Goal: Task Accomplishment & Management: Complete application form

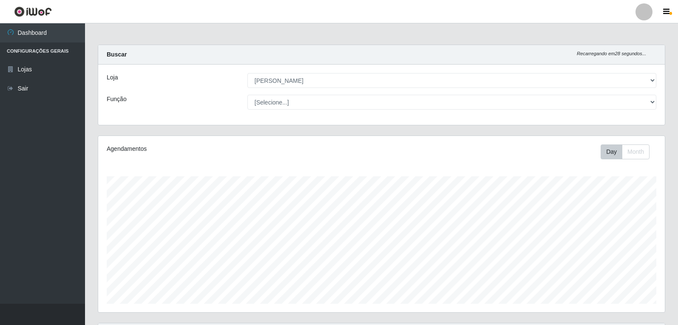
select select "523"
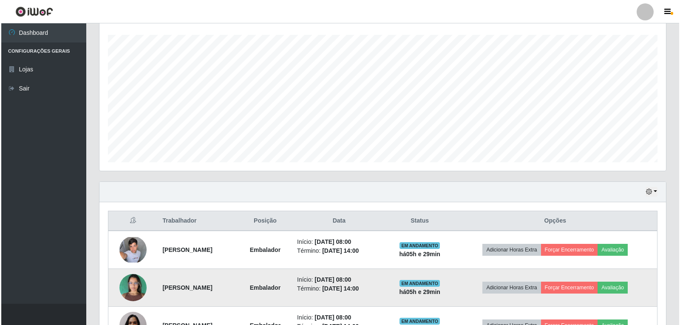
scroll to position [183, 0]
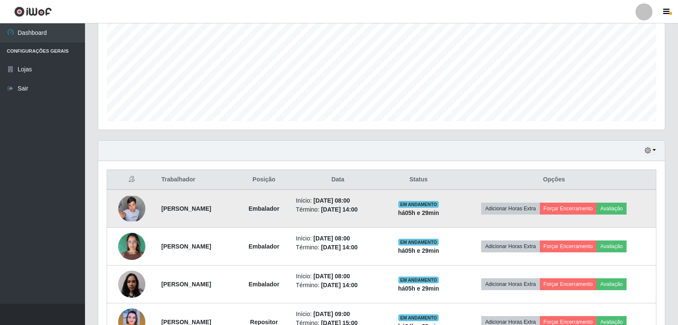
click at [132, 213] on img at bounding box center [131, 208] width 27 height 25
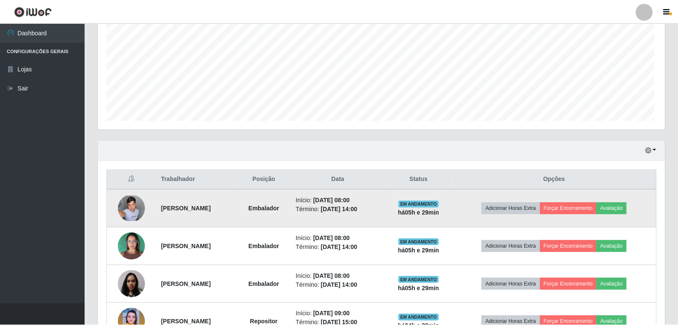
scroll to position [176, 562]
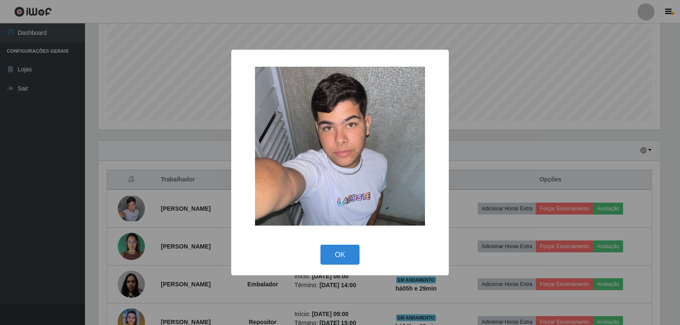
click at [135, 243] on div "× OK Cancel" at bounding box center [340, 162] width 680 height 325
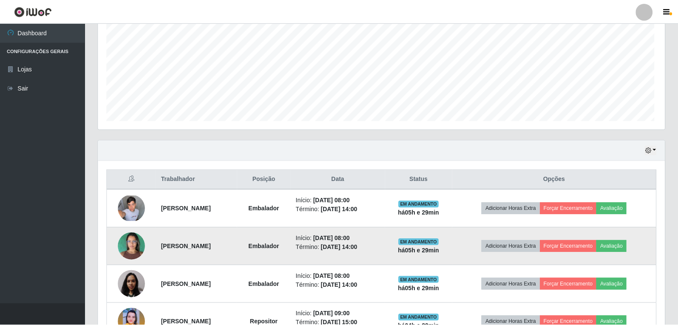
scroll to position [176, 566]
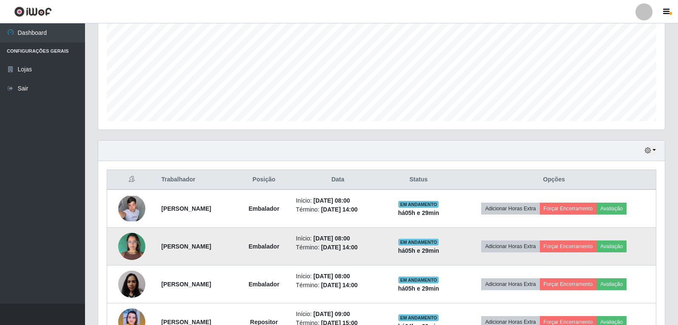
click at [130, 243] on img at bounding box center [131, 246] width 27 height 36
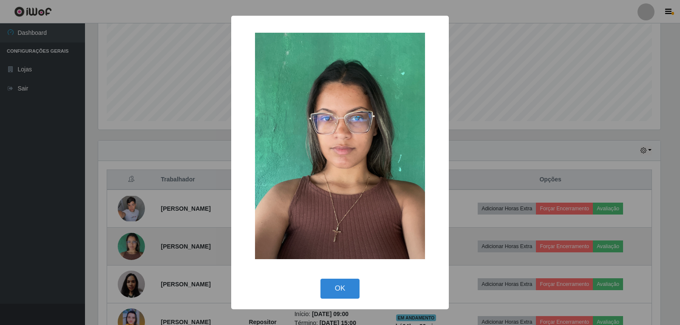
click at [130, 243] on div "× OK Cancel" at bounding box center [340, 162] width 680 height 325
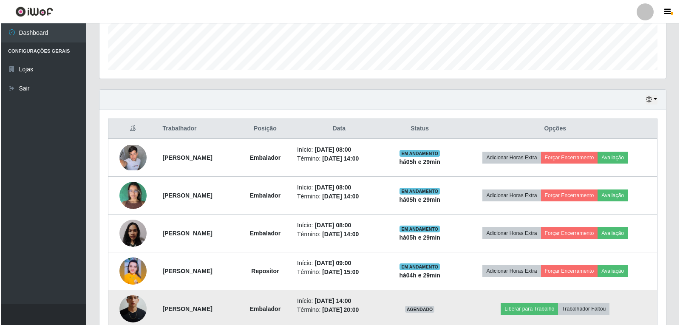
scroll to position [310, 0]
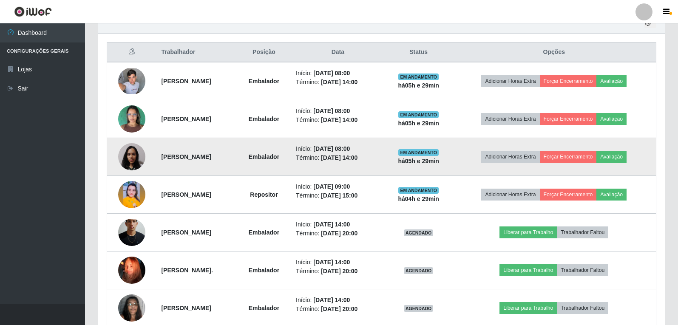
click at [127, 158] on img at bounding box center [131, 157] width 27 height 36
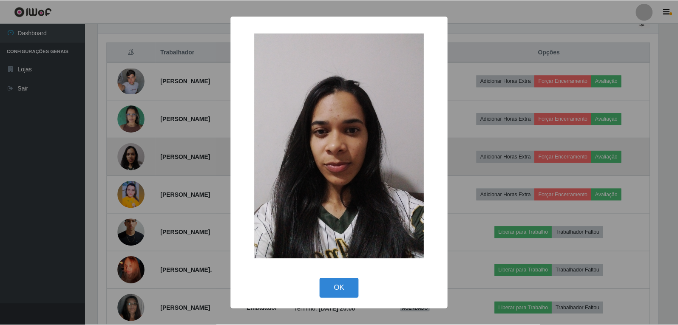
scroll to position [176, 562]
click at [127, 158] on div "× OK Cancel" at bounding box center [340, 162] width 680 height 325
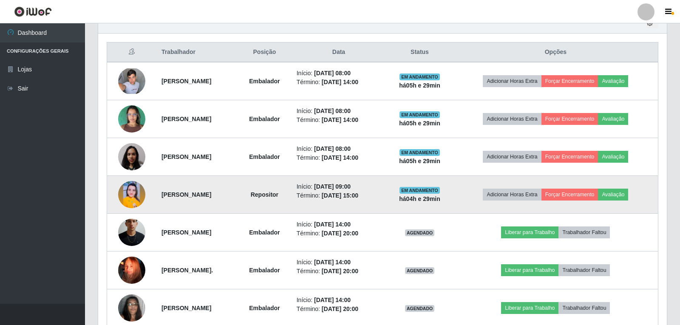
scroll to position [176, 566]
click at [126, 199] on img at bounding box center [131, 194] width 27 height 27
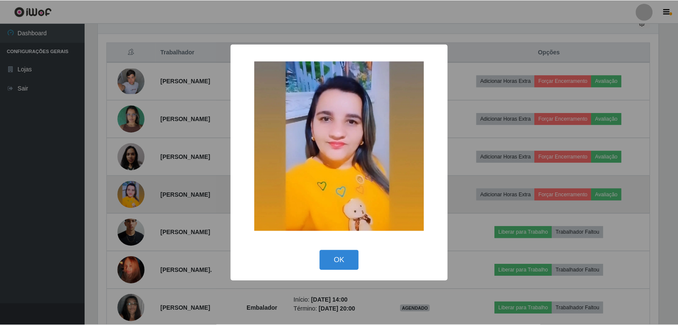
scroll to position [176, 562]
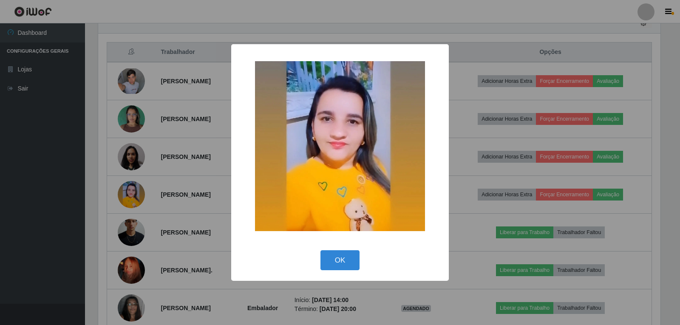
click at [126, 198] on div "× OK Cancel" at bounding box center [340, 162] width 680 height 325
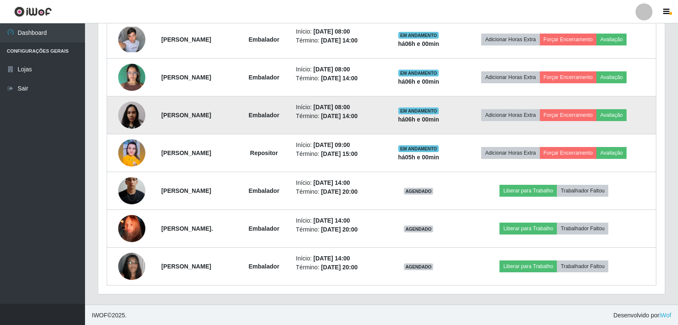
scroll to position [353, 0]
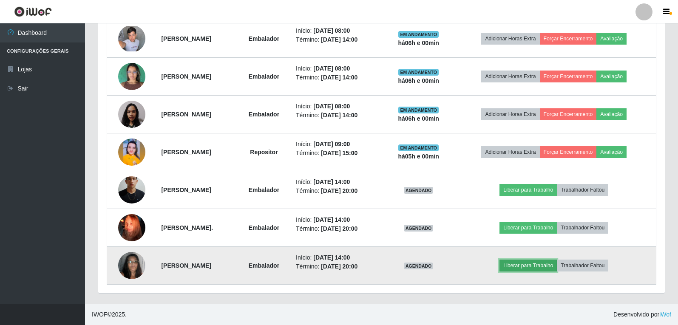
click at [543, 265] on button "Liberar para Trabalho" at bounding box center [527, 266] width 57 height 12
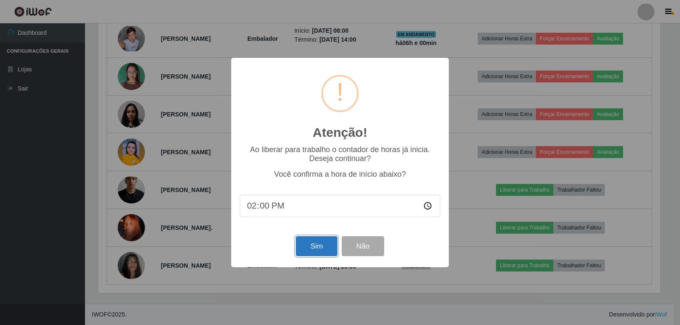
click at [314, 246] on button "Sim" at bounding box center [316, 246] width 41 height 20
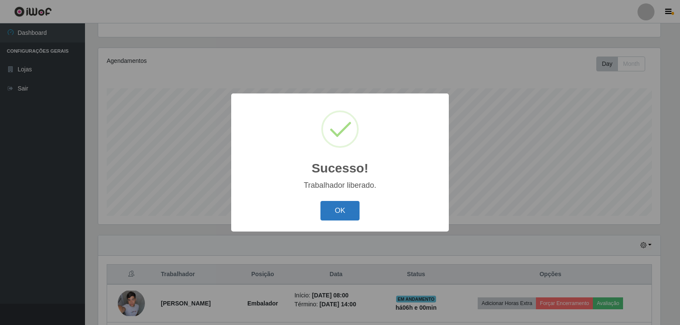
click at [334, 205] on button "OK" at bounding box center [340, 211] width 40 height 20
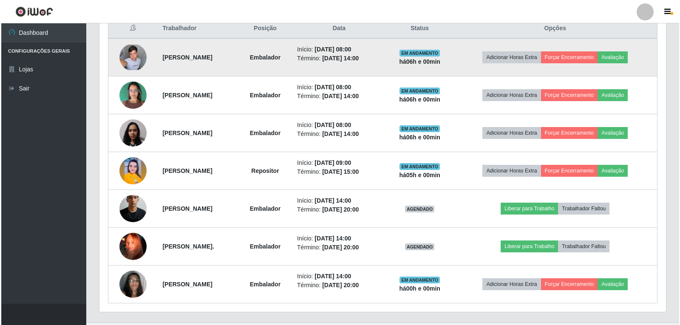
scroll to position [343, 0]
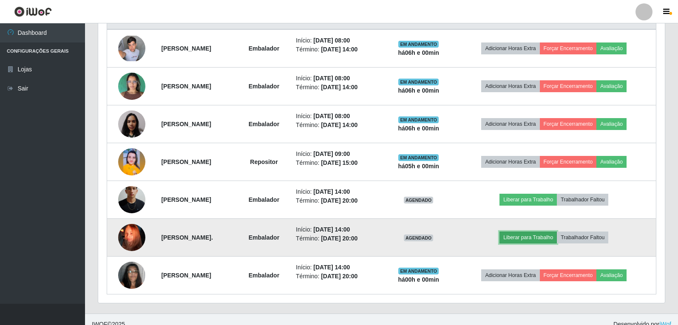
click at [533, 239] on button "Liberar para Trabalho" at bounding box center [527, 238] width 57 height 12
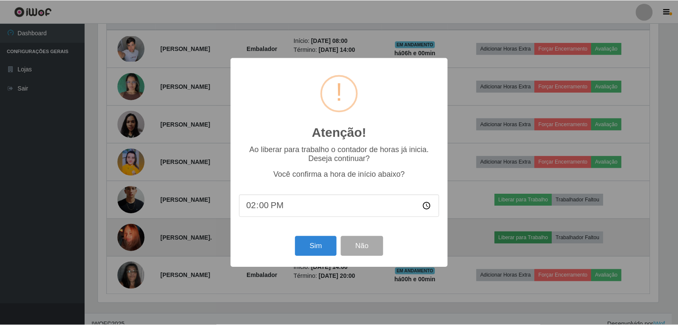
scroll to position [176, 562]
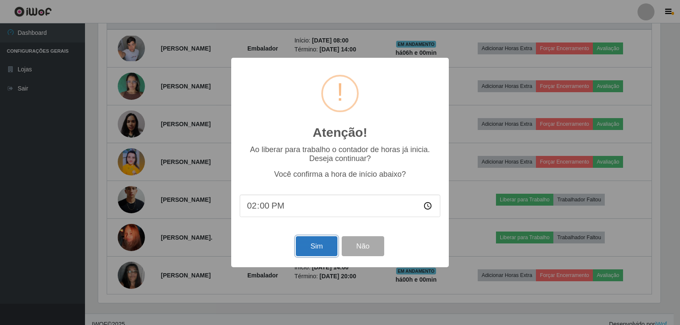
click at [325, 250] on button "Sim" at bounding box center [316, 246] width 41 height 20
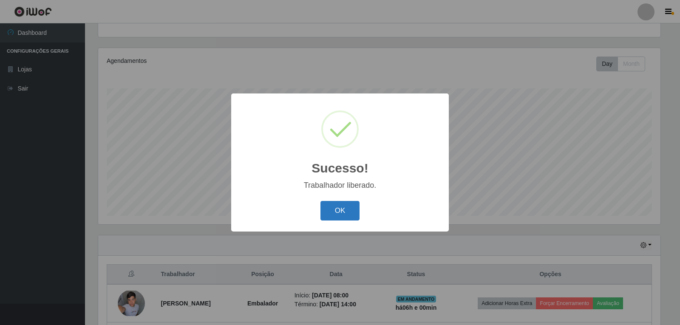
click at [343, 215] on button "OK" at bounding box center [340, 211] width 40 height 20
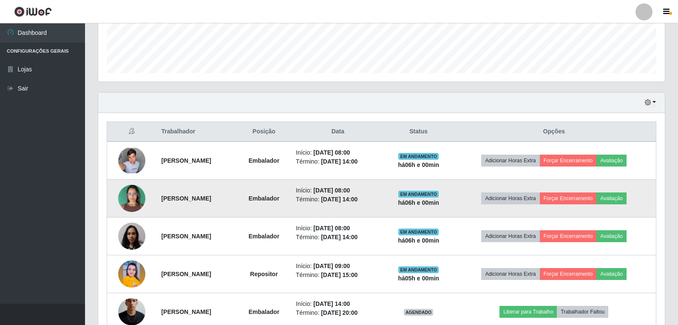
scroll to position [258, 0]
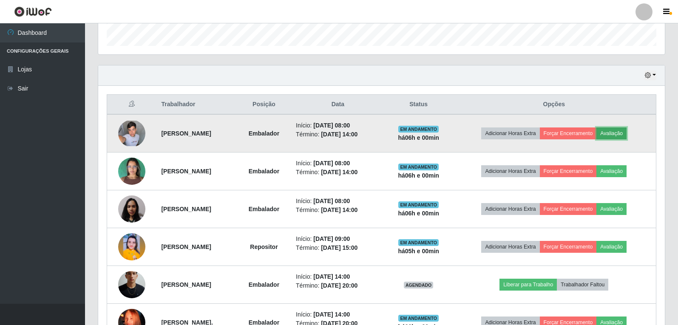
click at [626, 133] on button "Avaliação" at bounding box center [611, 133] width 30 height 12
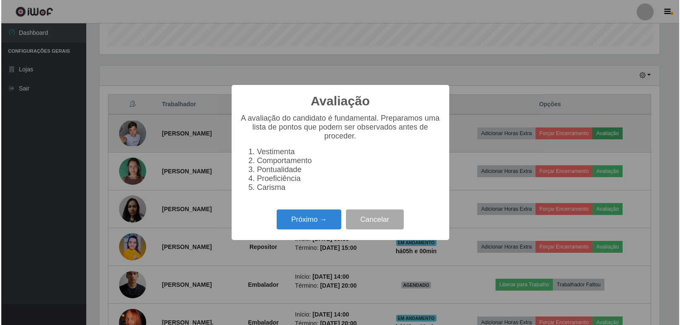
scroll to position [176, 562]
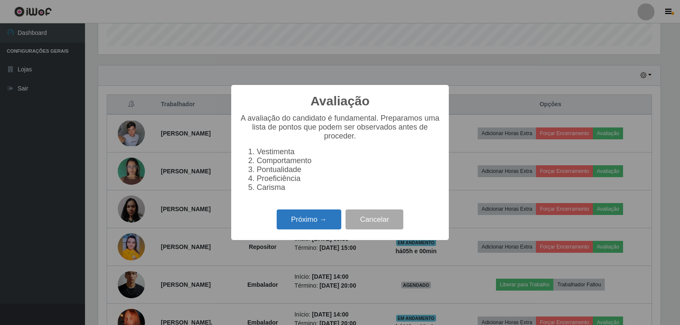
click at [324, 224] on button "Próximo →" at bounding box center [309, 219] width 65 height 20
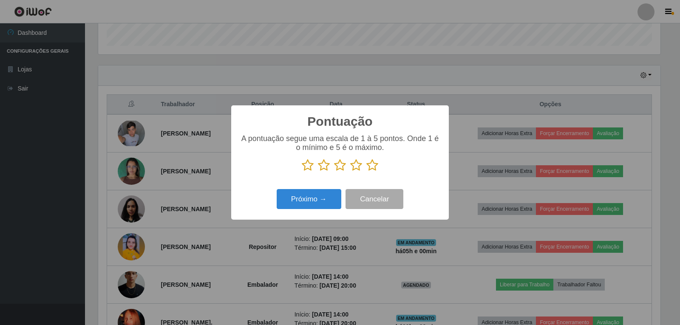
scroll to position [424624, 424239]
click at [325, 205] on button "Próximo →" at bounding box center [309, 199] width 65 height 20
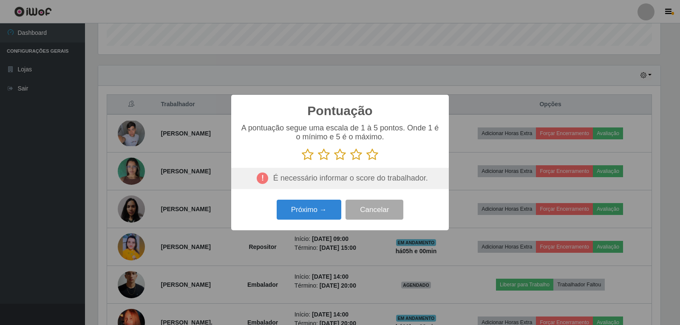
click at [372, 156] on icon at bounding box center [372, 154] width 12 height 13
click at [366, 161] on input "radio" at bounding box center [366, 161] width 0 height 0
click at [322, 209] on button "Próximo →" at bounding box center [309, 210] width 65 height 20
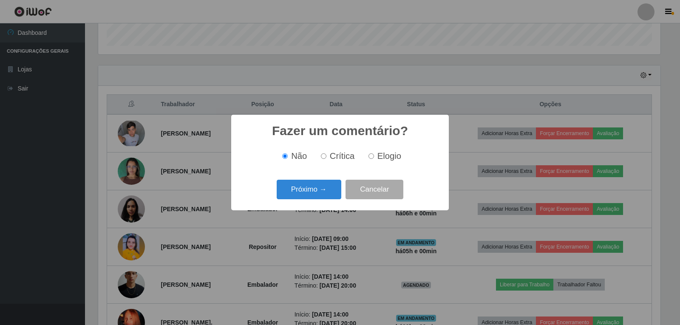
click at [371, 155] on input "Elogio" at bounding box center [371, 156] width 6 height 6
radio input "true"
click at [325, 188] on button "Próximo →" at bounding box center [309, 190] width 65 height 20
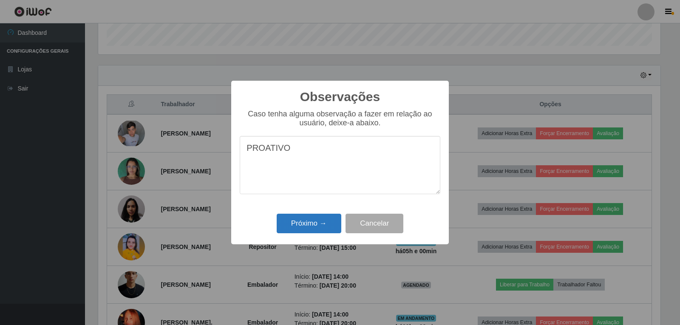
type textarea "PROATIVO"
click at [322, 223] on button "Próximo →" at bounding box center [309, 224] width 65 height 20
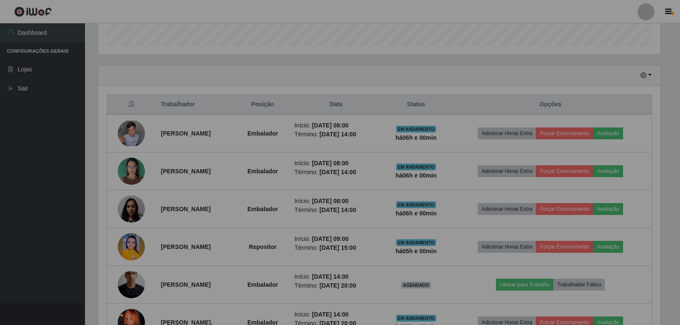
scroll to position [176, 566]
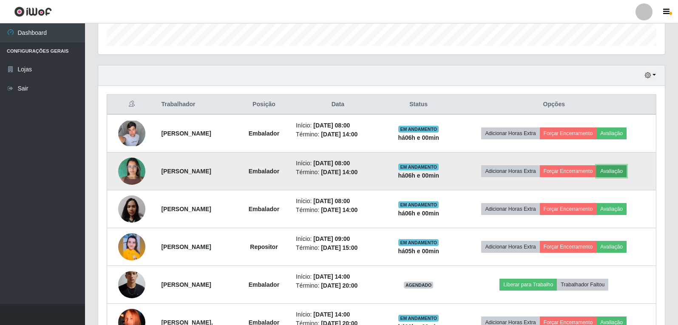
click at [623, 170] on button "Avaliação" at bounding box center [611, 171] width 30 height 12
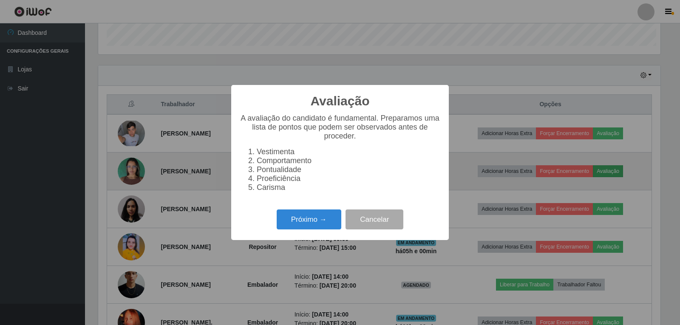
scroll to position [176, 562]
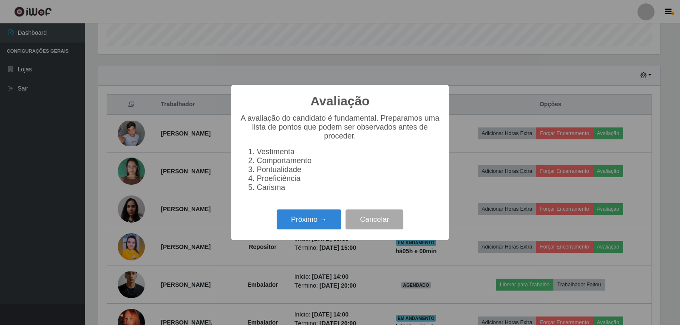
click at [312, 210] on div "Avaliação × A avaliação do candidato é fundamental. Preparamos uma lista de pon…" at bounding box center [339, 162] width 217 height 155
click at [316, 219] on button "Próximo →" at bounding box center [309, 219] width 65 height 20
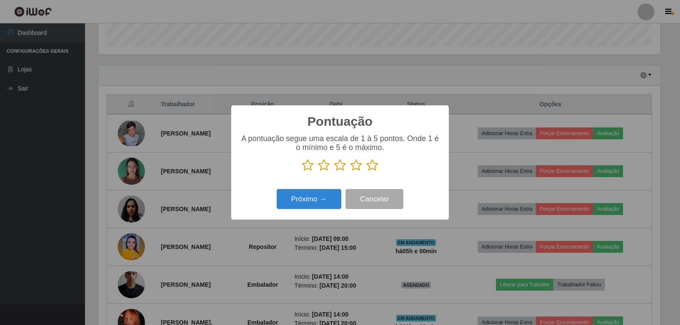
click at [370, 167] on icon at bounding box center [372, 165] width 12 height 13
click at [366, 172] on input "radio" at bounding box center [366, 172] width 0 height 0
click at [302, 203] on button "Próximo →" at bounding box center [309, 199] width 65 height 20
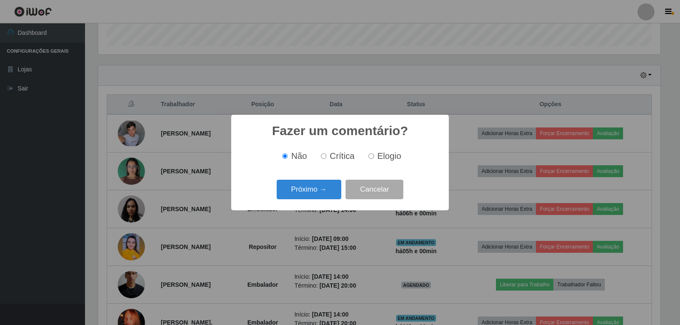
click at [370, 155] on input "Elogio" at bounding box center [371, 156] width 6 height 6
radio input "true"
click at [304, 191] on button "Próximo →" at bounding box center [309, 190] width 65 height 20
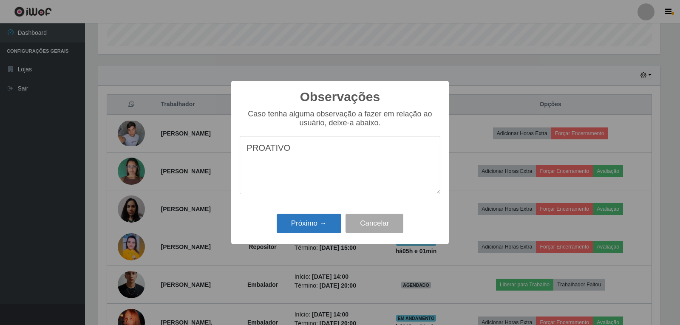
type textarea "PROATIVO"
click at [318, 230] on button "Próximo →" at bounding box center [309, 224] width 65 height 20
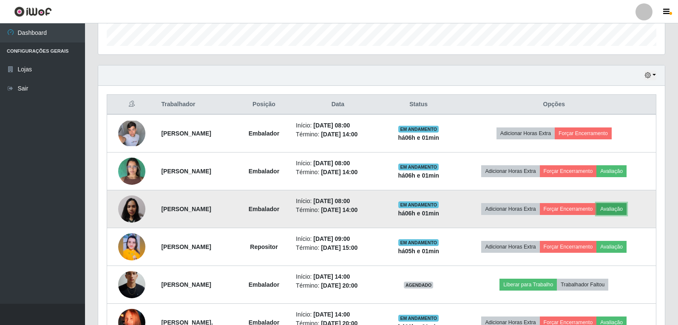
click at [624, 211] on button "Avaliação" at bounding box center [611, 209] width 30 height 12
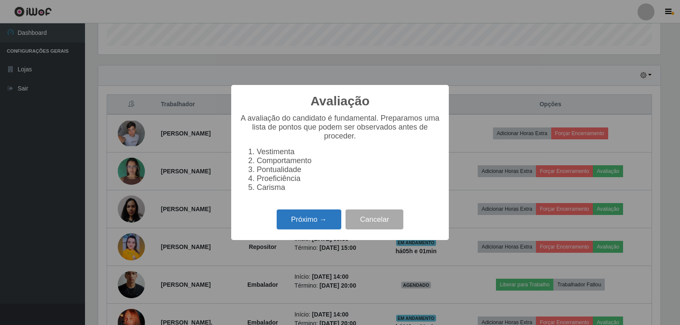
click at [335, 222] on button "Próximo →" at bounding box center [309, 219] width 65 height 20
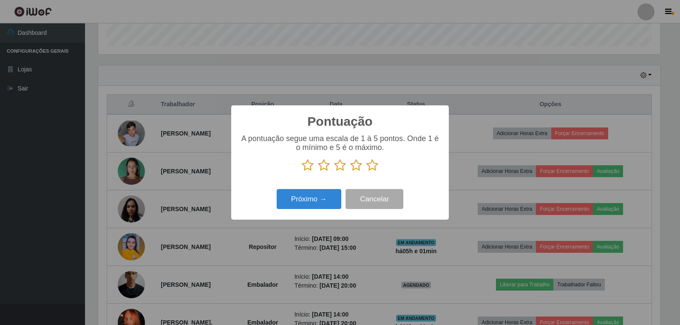
scroll to position [424624, 424239]
click at [371, 166] on icon at bounding box center [372, 165] width 12 height 13
click at [366, 172] on input "radio" at bounding box center [366, 172] width 0 height 0
click at [318, 203] on button "Próximo →" at bounding box center [309, 199] width 65 height 20
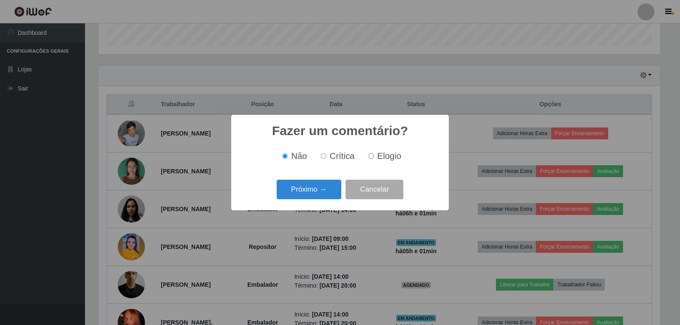
click at [372, 158] on input "Elogio" at bounding box center [371, 156] width 6 height 6
radio input "true"
click at [322, 189] on button "Próximo →" at bounding box center [309, 190] width 65 height 20
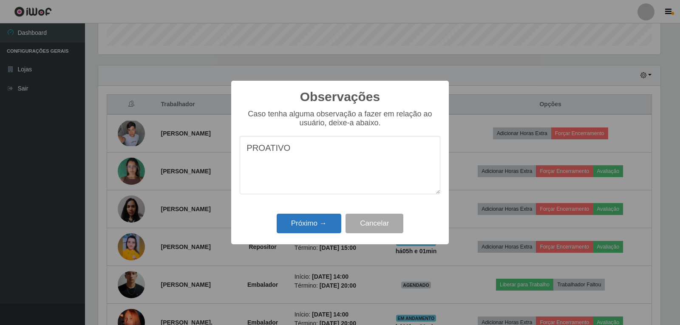
type textarea "PROATIVO"
click at [324, 221] on button "Próximo →" at bounding box center [309, 224] width 65 height 20
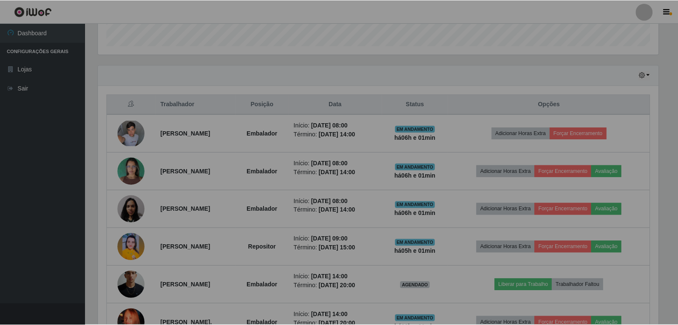
scroll to position [176, 566]
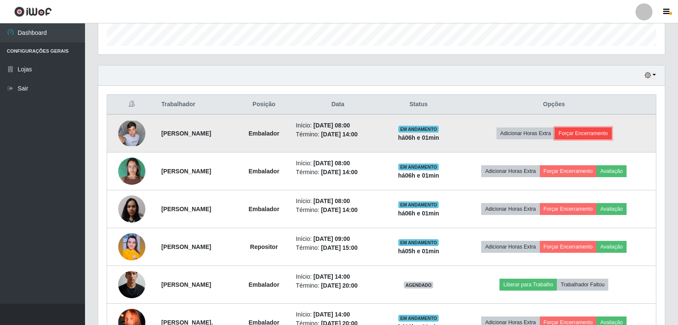
click at [610, 132] on button "Forçar Encerramento" at bounding box center [582, 133] width 57 height 12
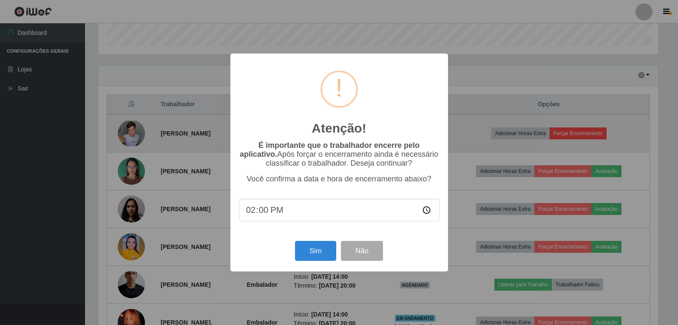
scroll to position [176, 562]
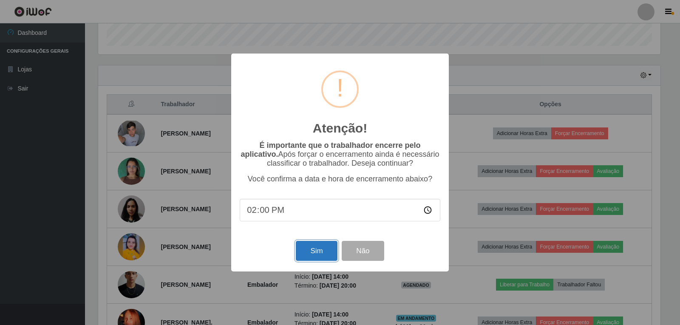
click at [321, 254] on button "Sim" at bounding box center [316, 251] width 41 height 20
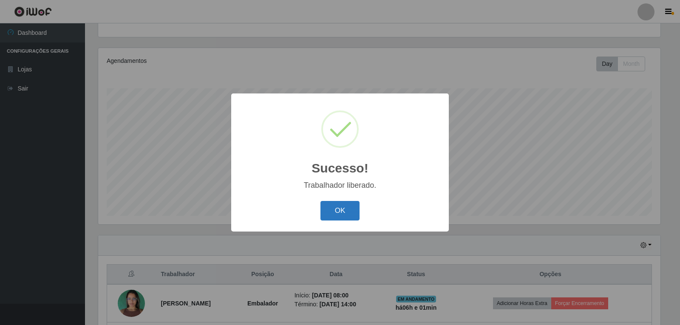
click at [345, 209] on button "OK" at bounding box center [340, 211] width 40 height 20
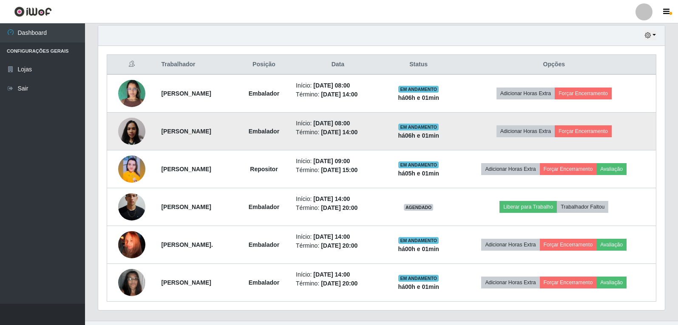
scroll to position [300, 0]
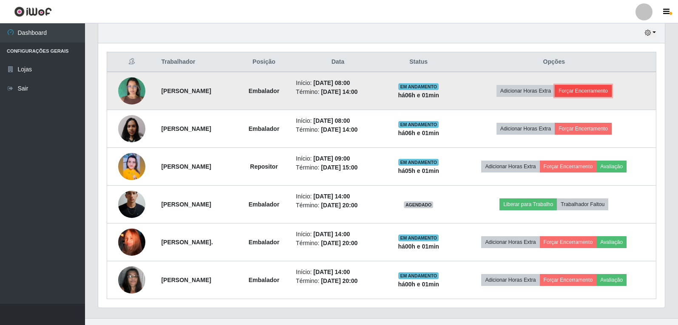
click at [594, 90] on button "Forçar Encerramento" at bounding box center [582, 91] width 57 height 12
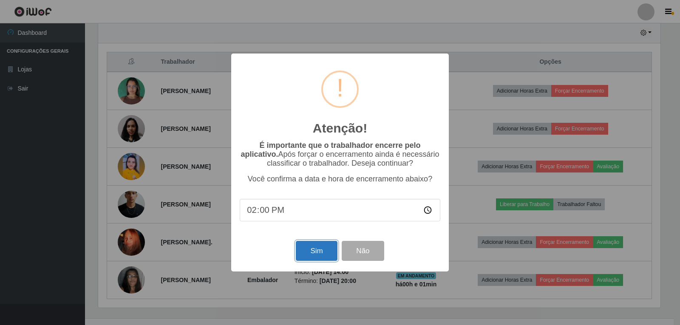
click at [318, 249] on button "Sim" at bounding box center [316, 251] width 41 height 20
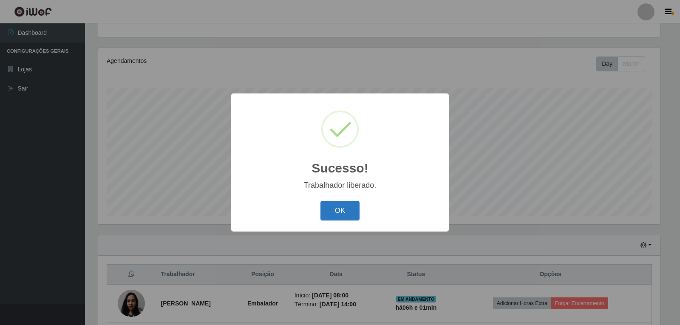
click at [346, 205] on button "OK" at bounding box center [340, 211] width 40 height 20
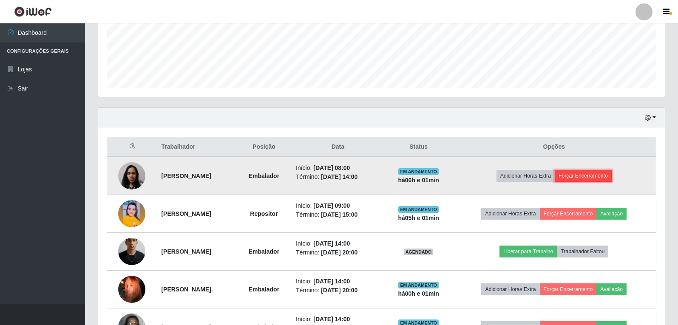
click at [598, 175] on button "Forçar Encerramento" at bounding box center [582, 176] width 57 height 12
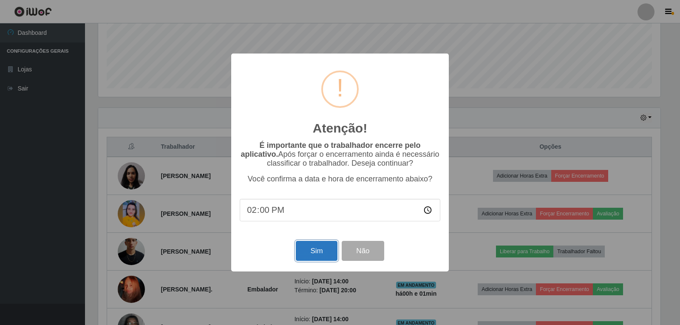
click at [325, 253] on button "Sim" at bounding box center [316, 251] width 41 height 20
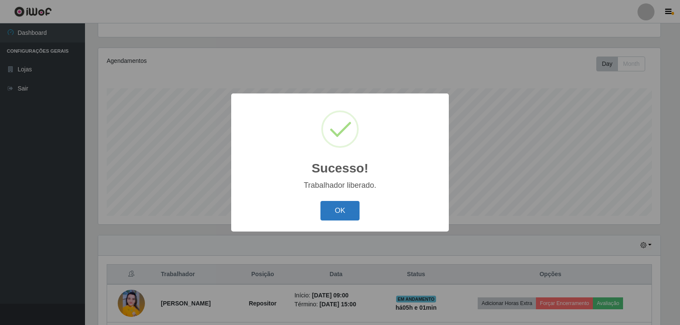
click at [337, 208] on button "OK" at bounding box center [340, 211] width 40 height 20
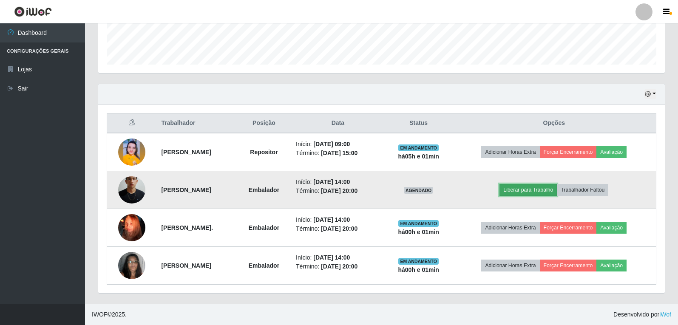
click at [547, 192] on button "Liberar para Trabalho" at bounding box center [527, 190] width 57 height 12
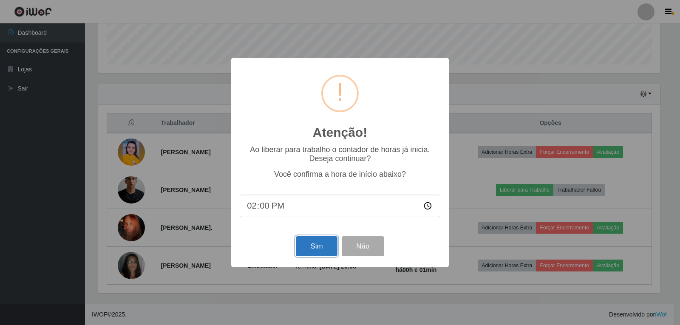
click at [320, 250] on button "Sim" at bounding box center [316, 246] width 41 height 20
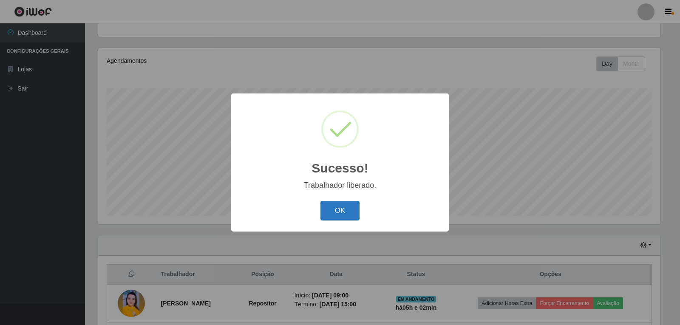
click at [346, 214] on button "OK" at bounding box center [340, 211] width 40 height 20
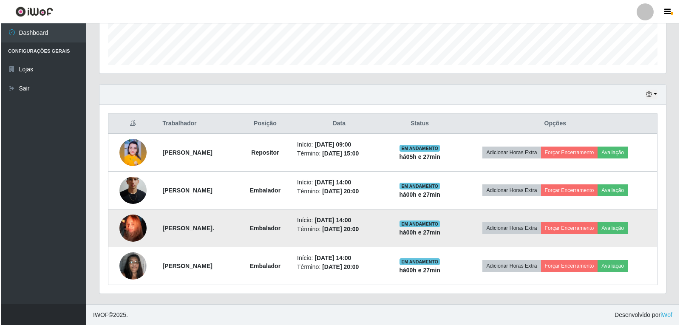
scroll to position [239, 0]
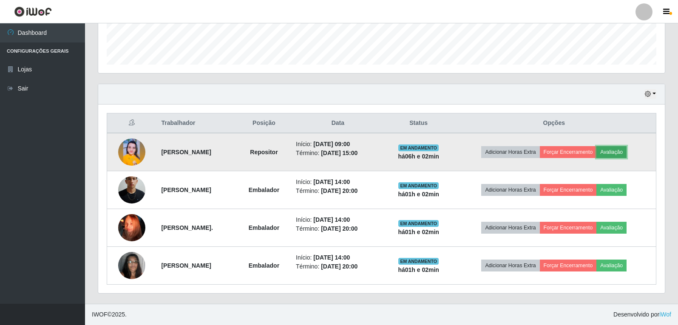
click at [617, 155] on button "Avaliação" at bounding box center [611, 152] width 30 height 12
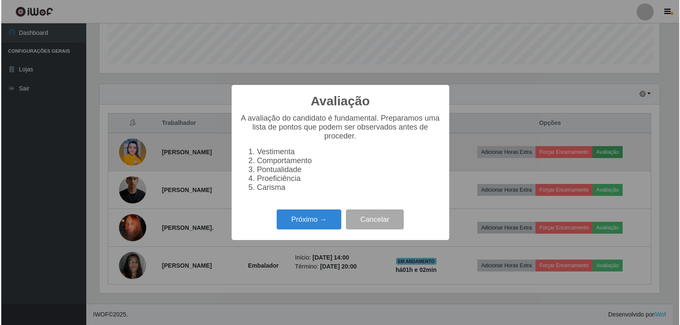
scroll to position [176, 562]
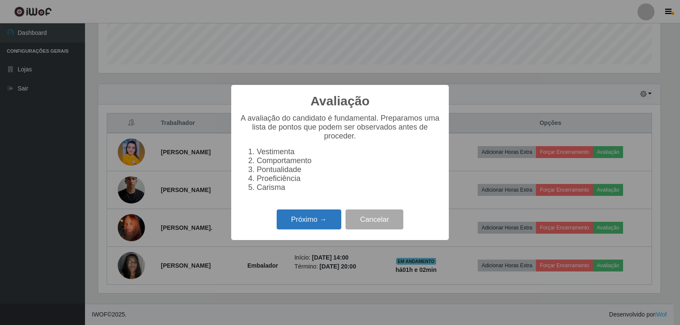
click at [325, 227] on button "Próximo →" at bounding box center [309, 219] width 65 height 20
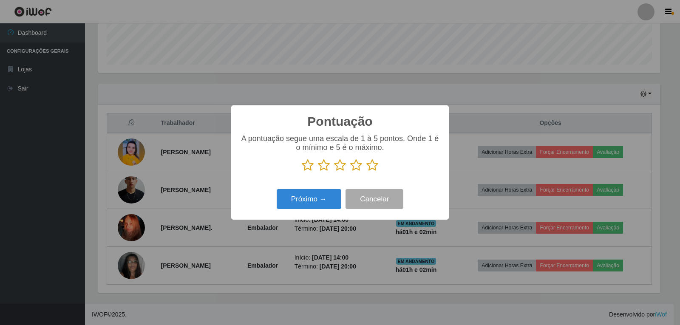
click at [353, 168] on icon at bounding box center [356, 165] width 12 height 13
click at [350, 172] on input "radio" at bounding box center [350, 172] width 0 height 0
click at [325, 201] on button "Próximo →" at bounding box center [309, 199] width 65 height 20
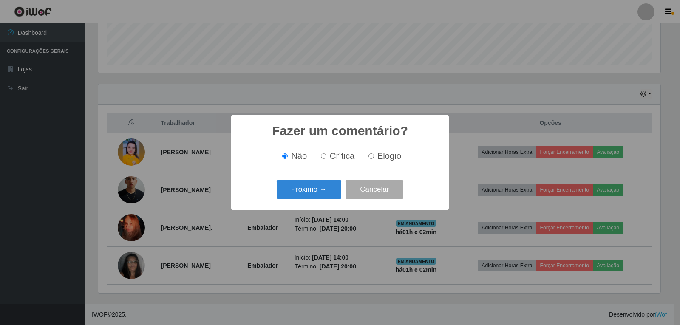
click at [375, 154] on label "Elogio" at bounding box center [383, 156] width 36 height 10
click at [374, 154] on input "Elogio" at bounding box center [371, 156] width 6 height 6
radio input "true"
click at [321, 199] on button "Próximo →" at bounding box center [309, 190] width 65 height 20
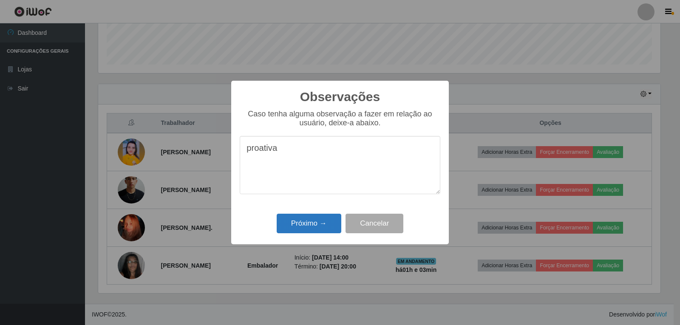
type textarea "proativa"
click at [333, 224] on button "Próximo →" at bounding box center [309, 224] width 65 height 20
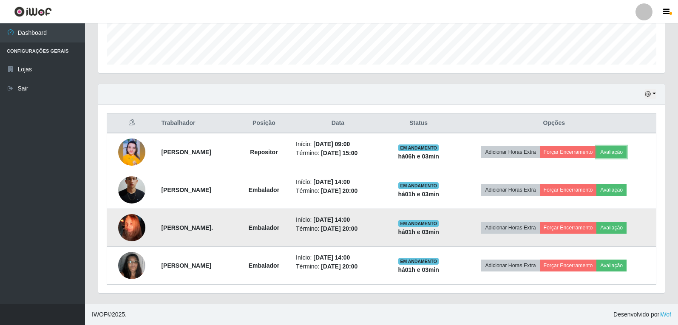
scroll to position [176, 566]
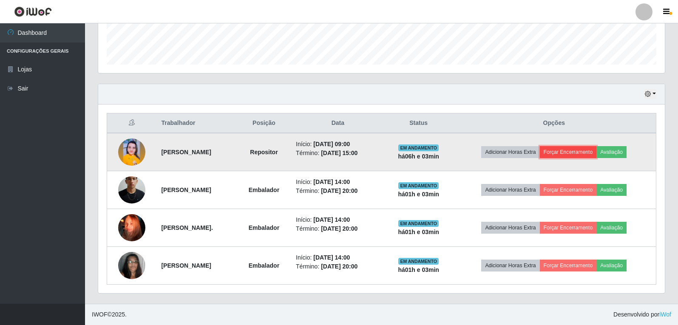
click at [593, 154] on button "Forçar Encerramento" at bounding box center [567, 152] width 57 height 12
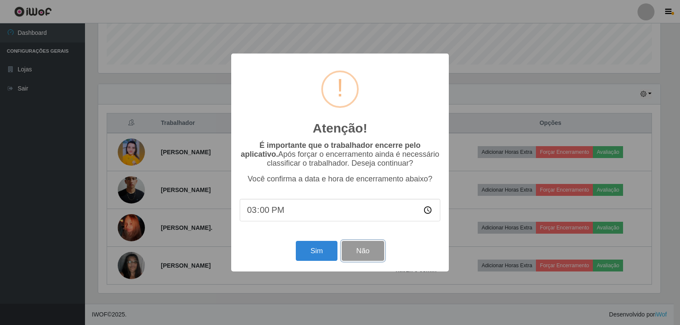
click at [362, 253] on button "Não" at bounding box center [363, 251] width 42 height 20
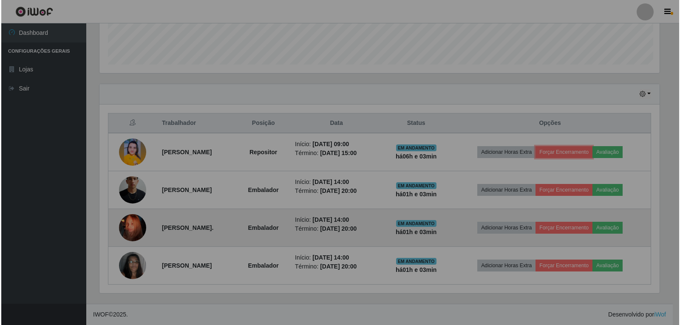
scroll to position [176, 566]
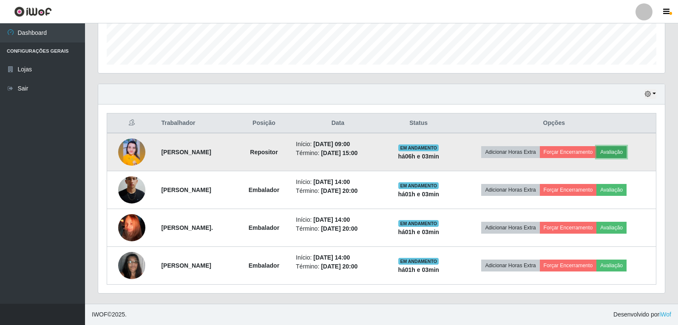
click at [626, 149] on button "Avaliação" at bounding box center [611, 152] width 30 height 12
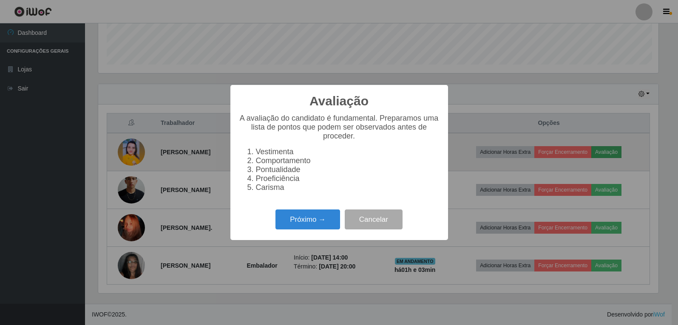
scroll to position [176, 562]
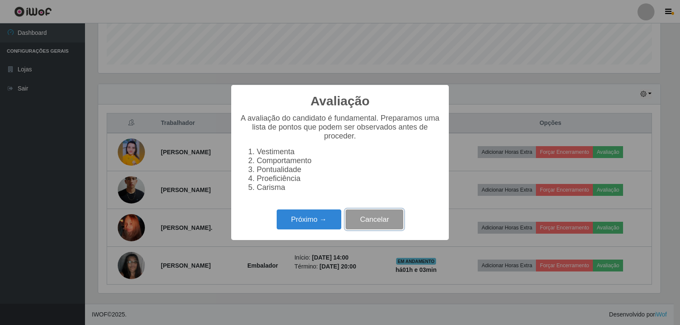
click at [386, 220] on button "Cancelar" at bounding box center [374, 219] width 58 height 20
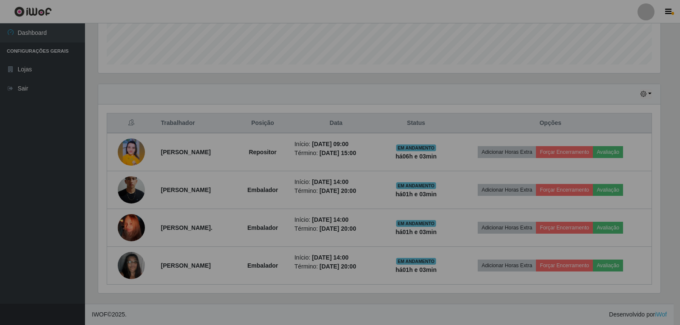
scroll to position [176, 566]
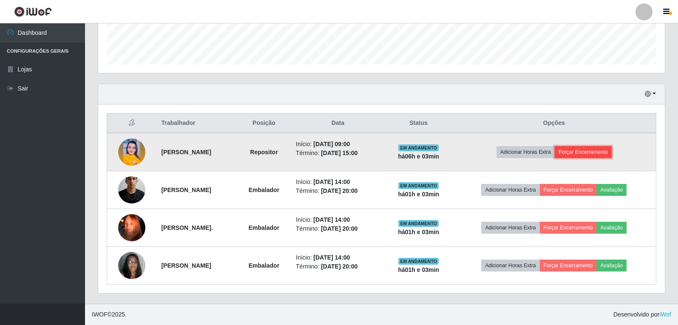
click at [587, 150] on button "Forçar Encerramento" at bounding box center [582, 152] width 57 height 12
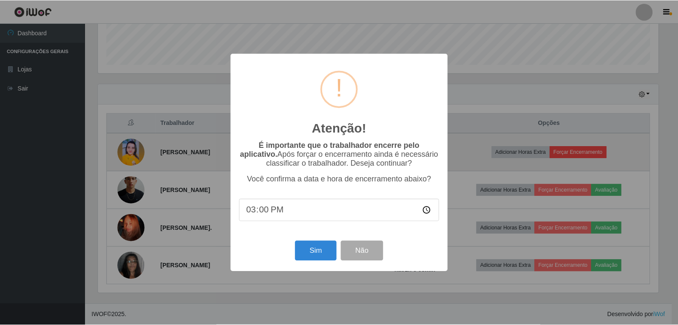
scroll to position [176, 562]
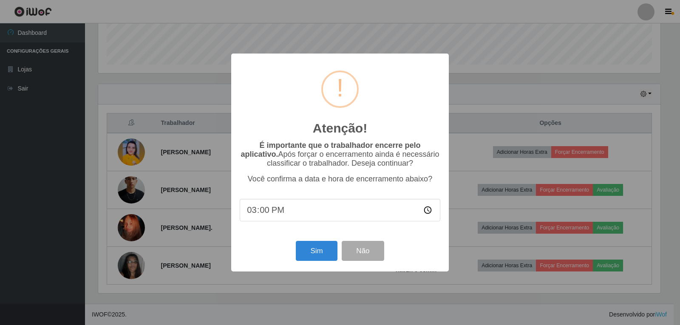
click at [273, 211] on input "15:00" at bounding box center [340, 210] width 201 height 23
click at [260, 214] on input "15:00" at bounding box center [340, 210] width 201 height 23
click at [312, 256] on button "Sim" at bounding box center [316, 251] width 41 height 20
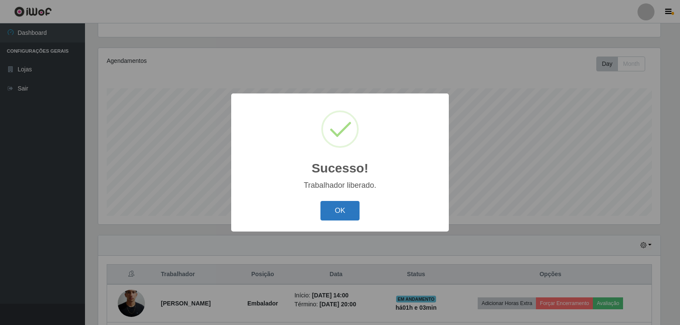
click at [351, 213] on button "OK" at bounding box center [340, 211] width 40 height 20
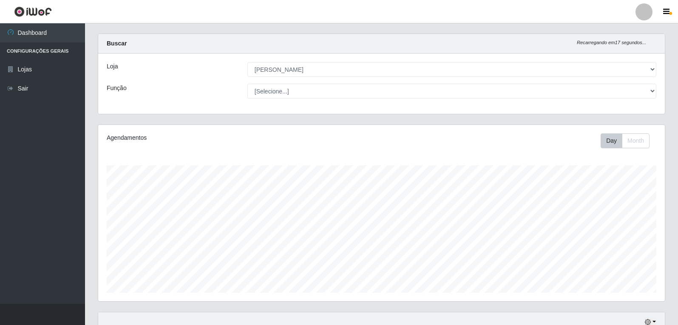
scroll to position [0, 0]
